Goal: Transaction & Acquisition: Purchase product/service

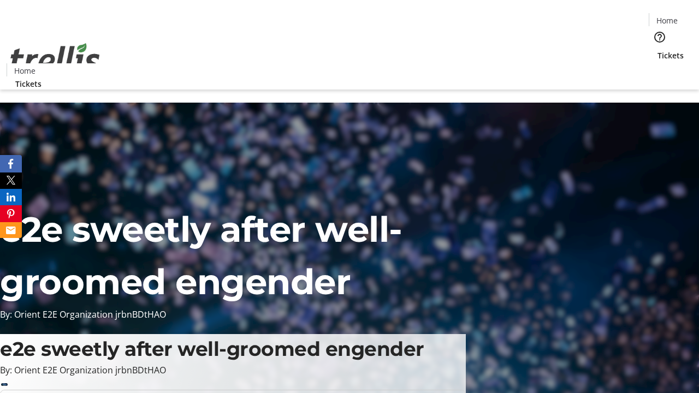
click at [658, 50] on span "Tickets" at bounding box center [671, 55] width 26 height 11
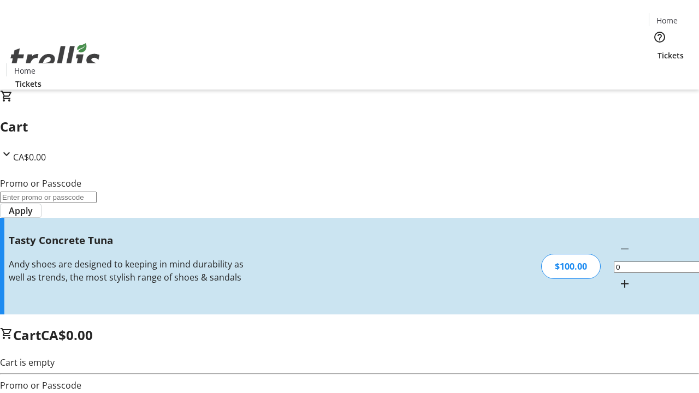
click at [618, 277] on mat-icon "Increment by one" at bounding box center [624, 283] width 13 height 13
type input "1"
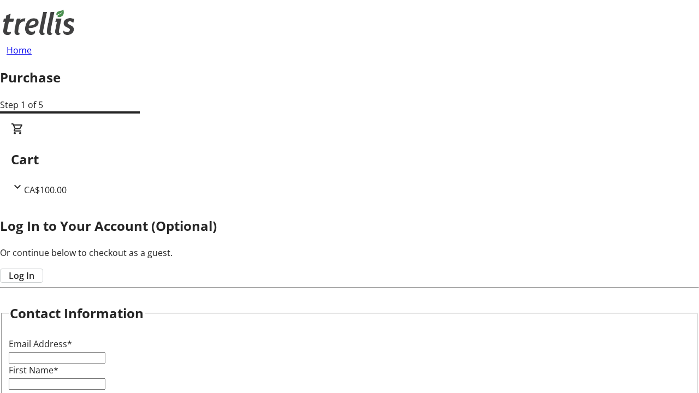
type input "FREE"
type input "[PERSON_NAME][EMAIL_ADDRESS][DOMAIN_NAME]"
type input "[PERSON_NAME]"
type input "Deckow"
